Goal: Navigation & Orientation: Find specific page/section

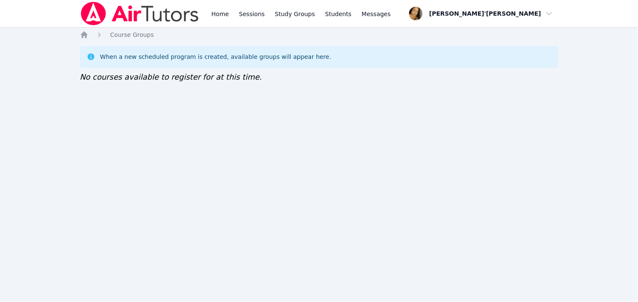
click at [25, 30] on div "Home Sessions Study Groups Students Messages Open user menu [PERSON_NAME]'[PERS…" at bounding box center [319, 151] width 638 height 302
click at [87, 13] on img at bounding box center [140, 14] width 120 height 24
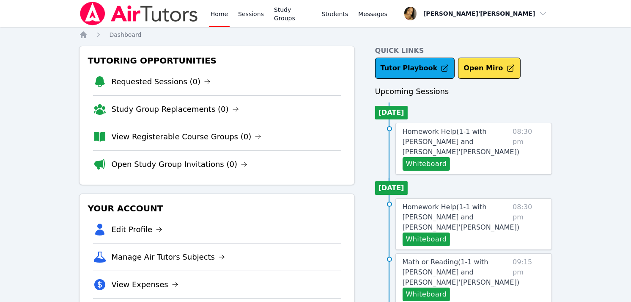
click at [87, 13] on img at bounding box center [139, 14] width 120 height 24
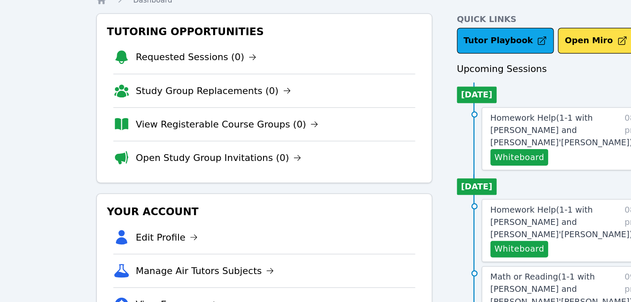
scroll to position [1, 0]
